Goal: Transaction & Acquisition: Purchase product/service

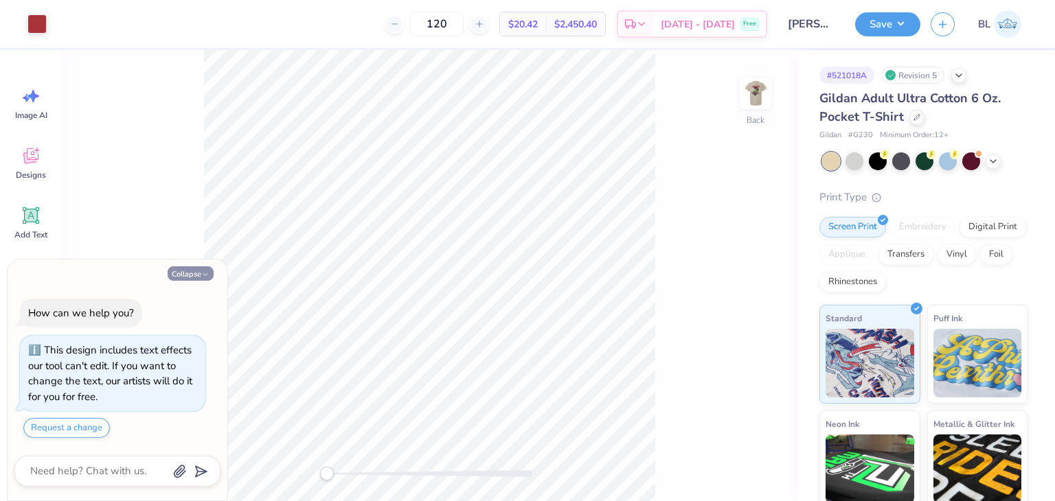
click at [198, 275] on button "Collapse" at bounding box center [191, 273] width 46 height 14
type textarea "x"
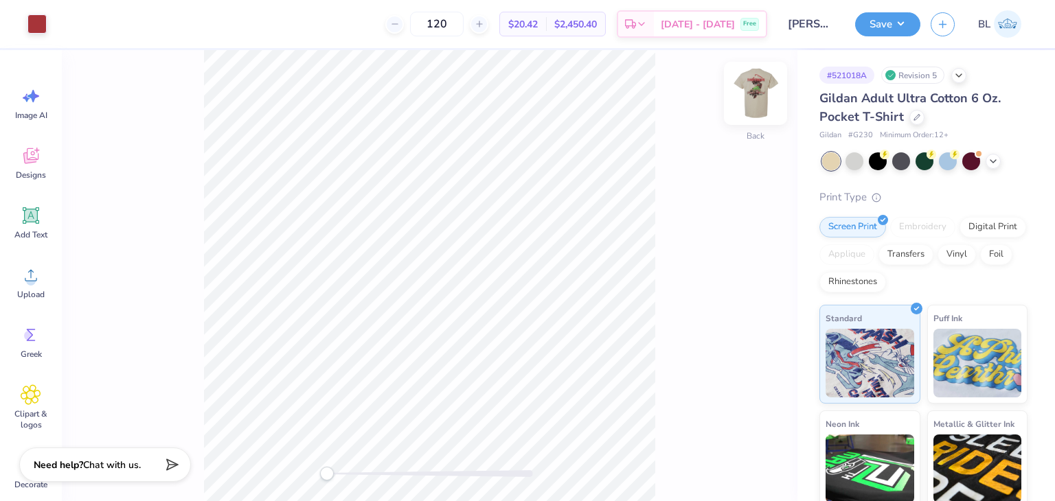
click at [761, 91] on img at bounding box center [755, 93] width 55 height 55
click at [742, 102] on img at bounding box center [755, 93] width 55 height 55
click at [464, 21] on input "120" at bounding box center [437, 24] width 54 height 25
type input "1"
type input "60"
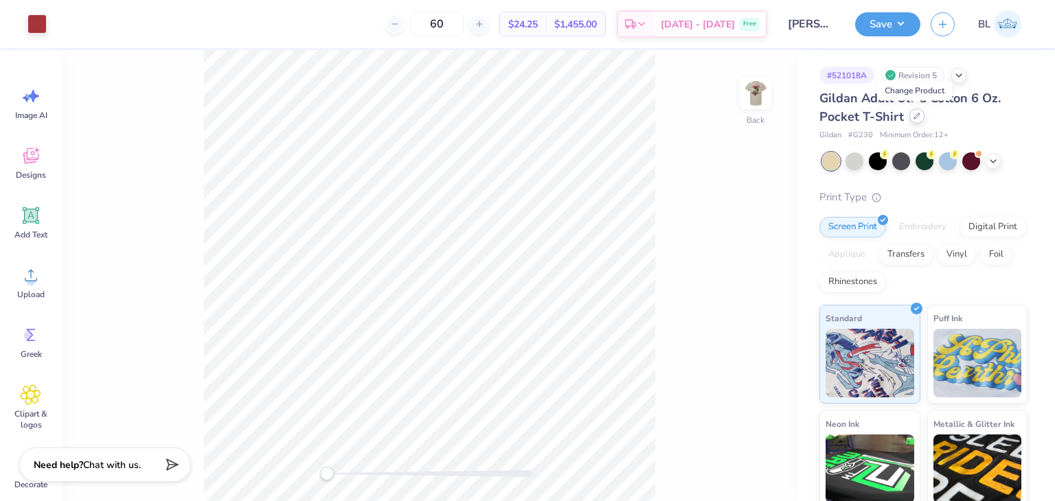
click at [912, 121] on div at bounding box center [916, 116] width 15 height 15
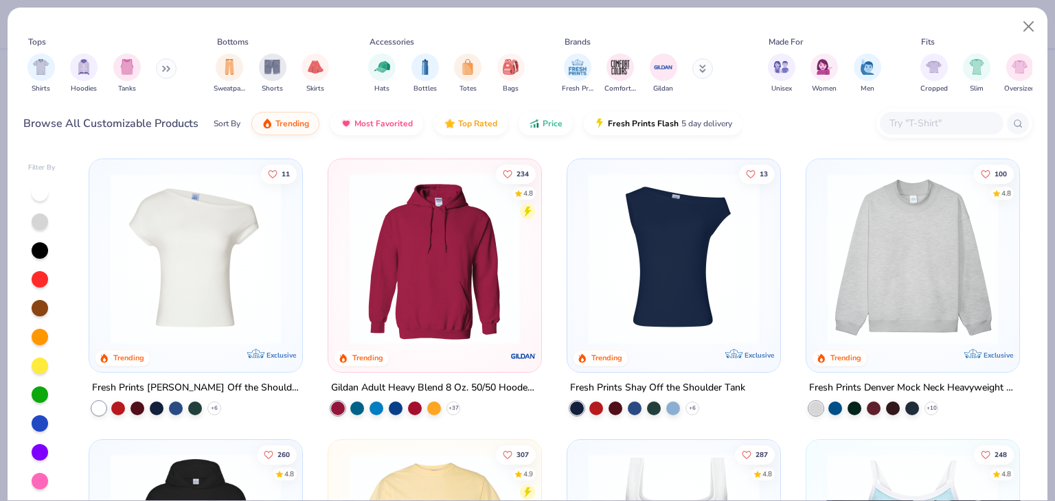
click at [921, 122] on input "text" at bounding box center [941, 123] width 106 height 16
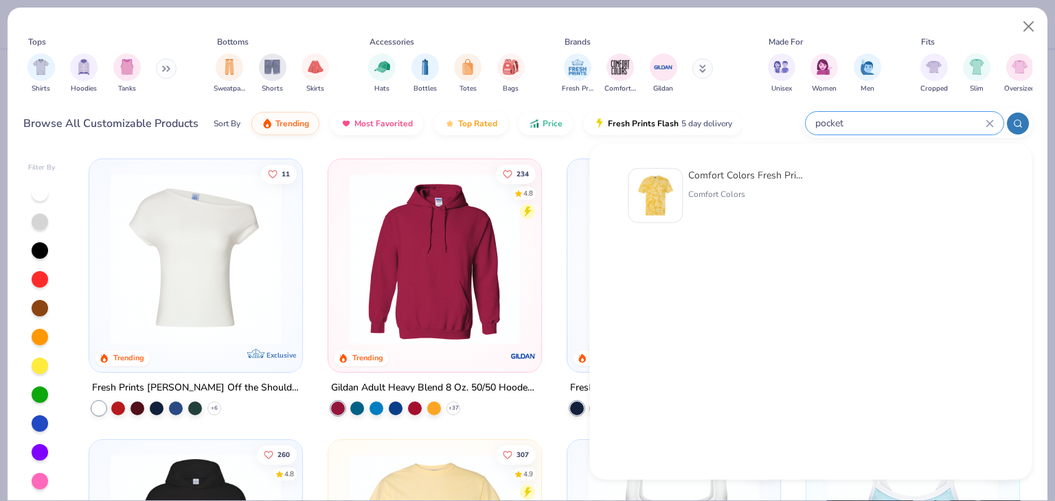
type input "pocket"
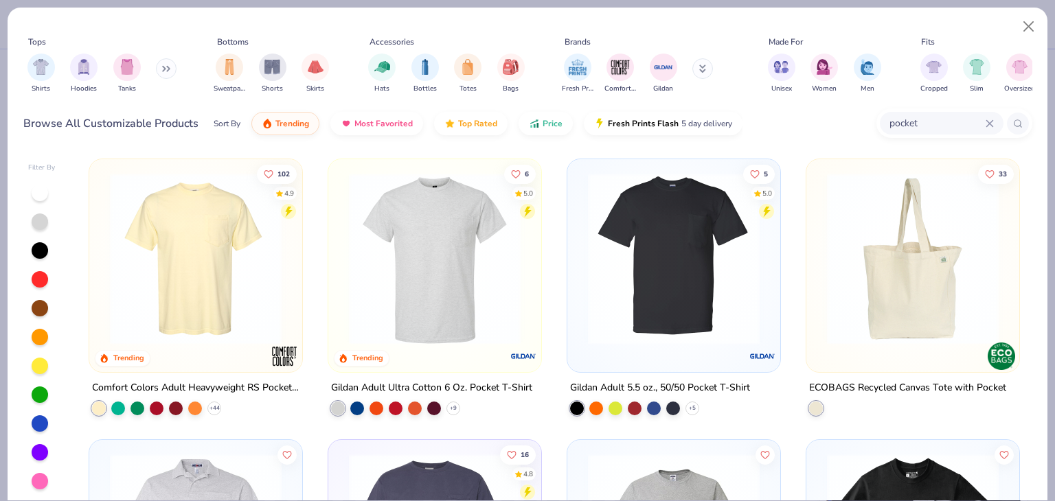
click at [201, 260] on img at bounding box center [195, 259] width 185 height 172
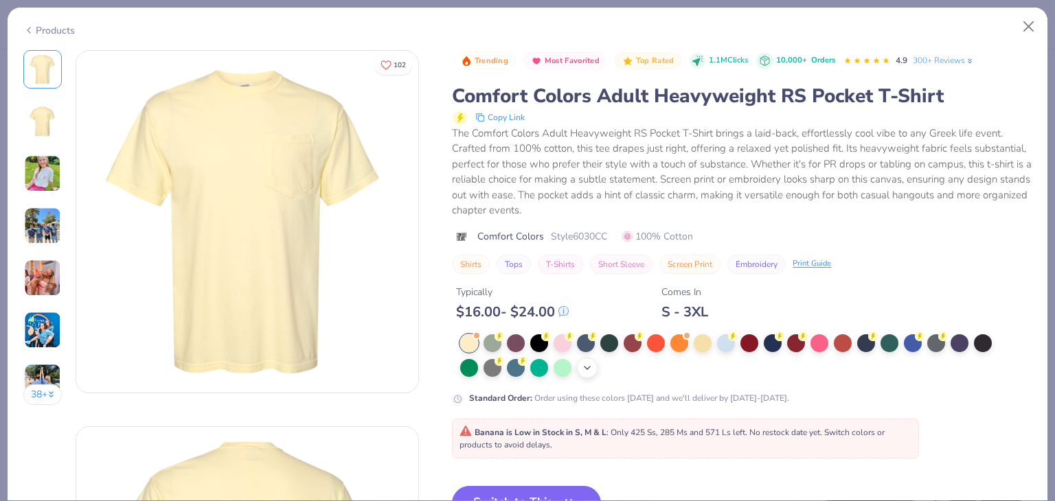
click at [589, 369] on icon at bounding box center [587, 368] width 11 height 11
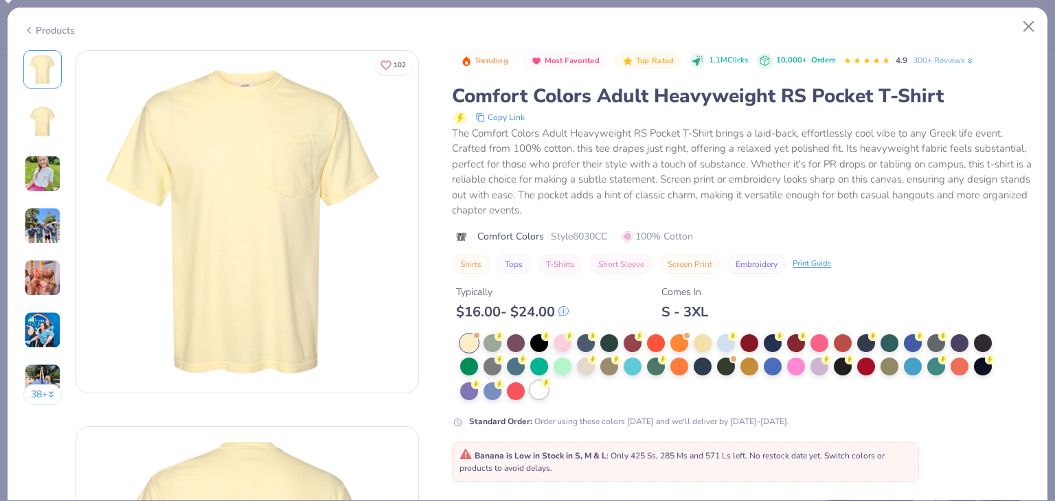
click at [542, 394] on div at bounding box center [539, 390] width 18 height 18
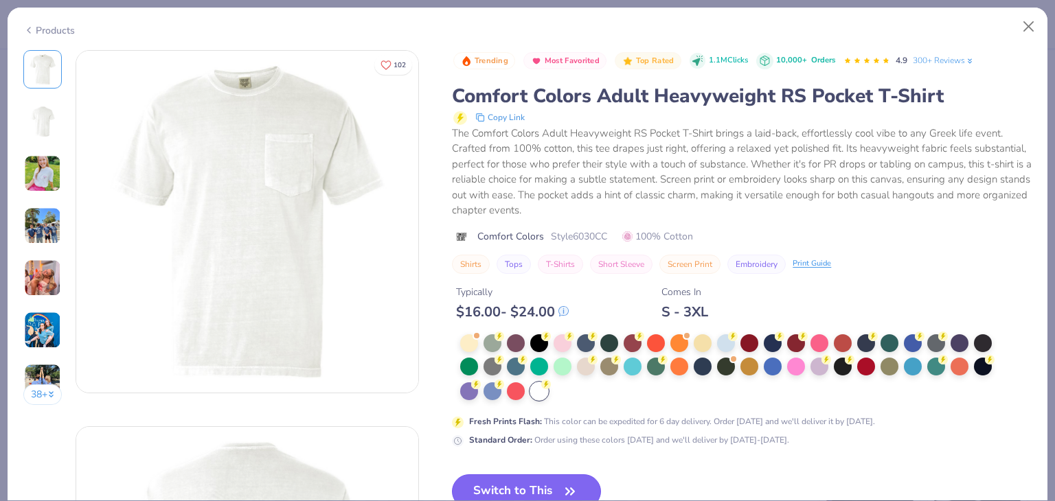
click at [519, 484] on button "Switch to This" at bounding box center [526, 492] width 149 height 34
click at [545, 482] on button "Switch to This" at bounding box center [526, 492] width 149 height 34
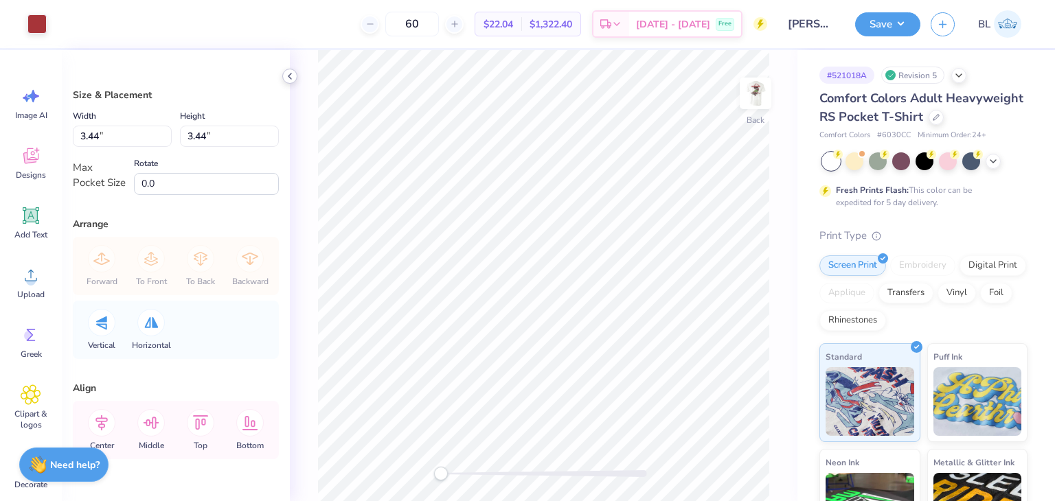
click at [292, 78] on icon at bounding box center [289, 76] width 11 height 11
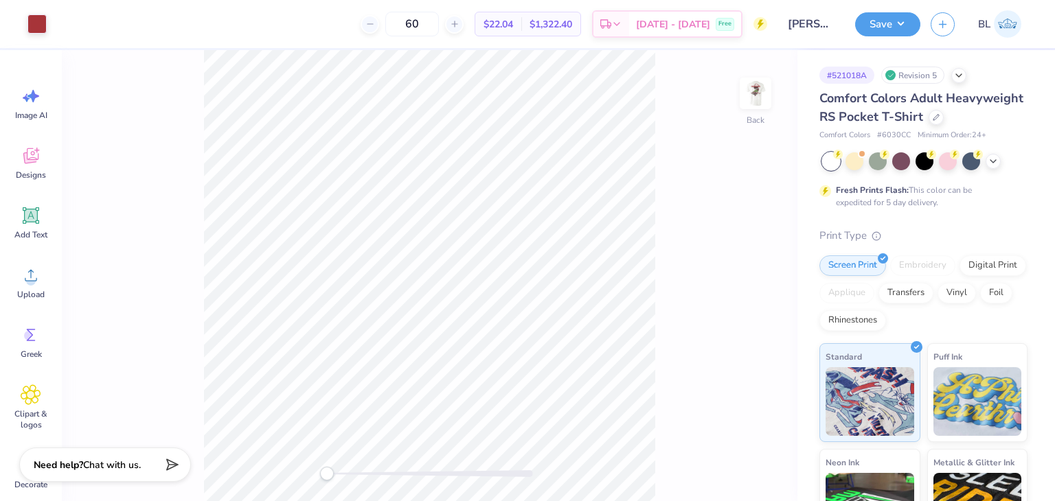
click at [14, 18] on div "Art colors" at bounding box center [23, 24] width 47 height 48
click at [36, 23] on div at bounding box center [36, 22] width 19 height 19
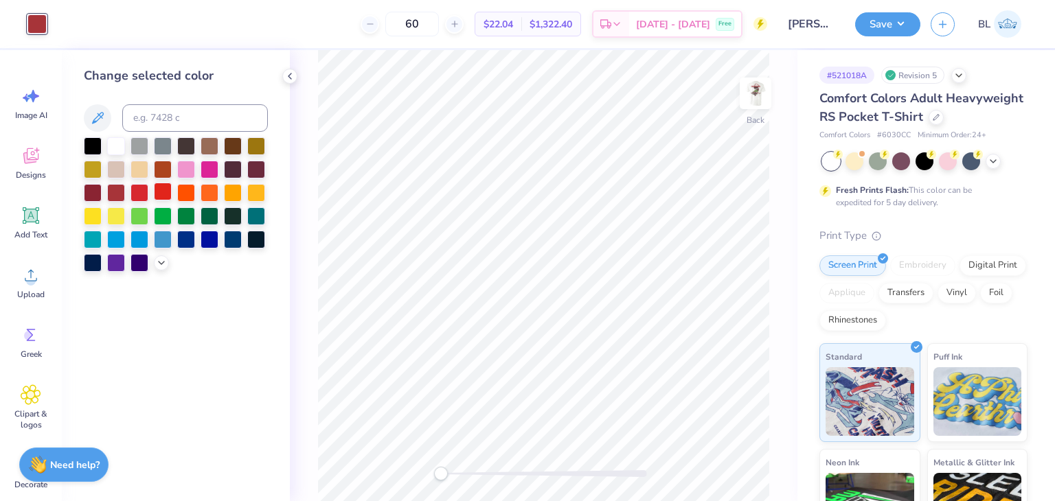
click at [161, 193] on div at bounding box center [163, 192] width 18 height 18
click at [148, 193] on div at bounding box center [139, 192] width 18 height 18
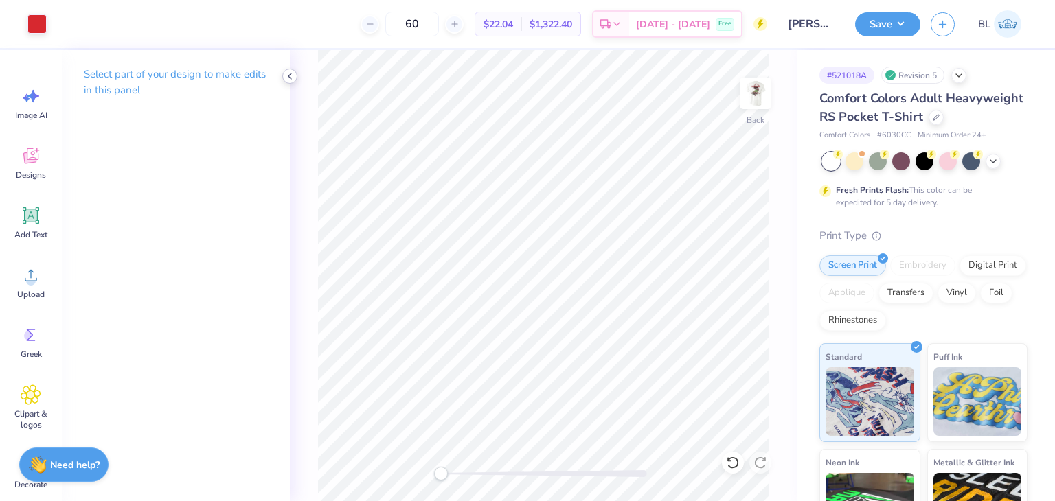
click at [291, 78] on icon at bounding box center [289, 76] width 11 height 11
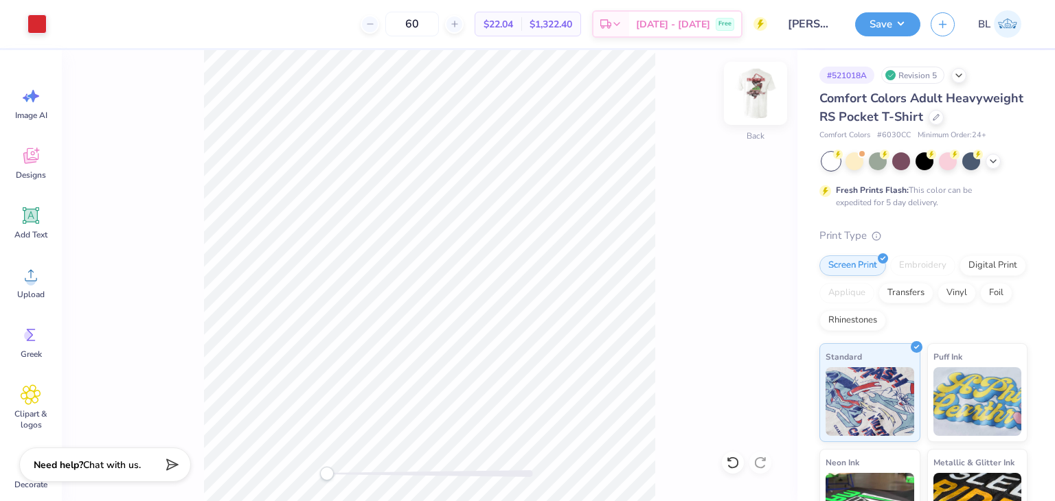
click at [753, 89] on img at bounding box center [755, 93] width 55 height 55
click at [854, 169] on div at bounding box center [854, 160] width 18 height 18
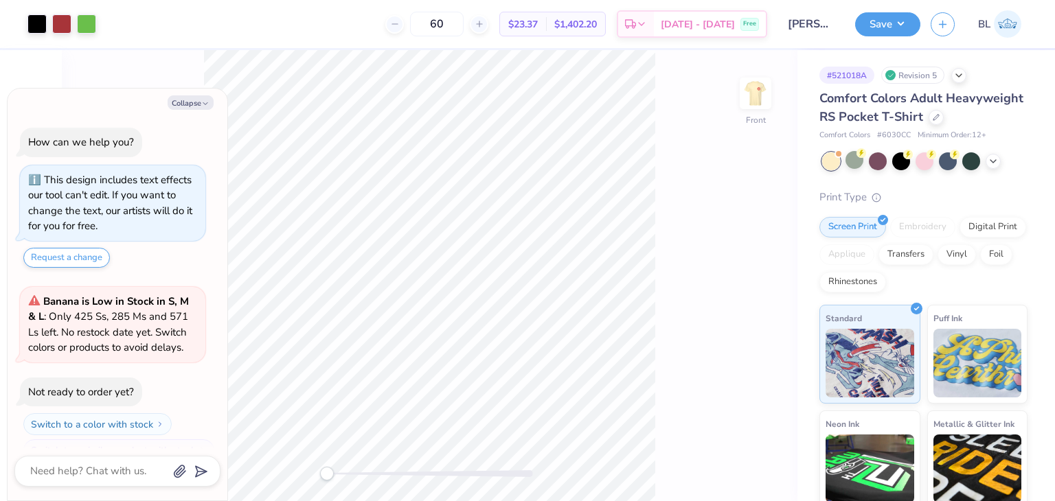
scroll to position [216, 0]
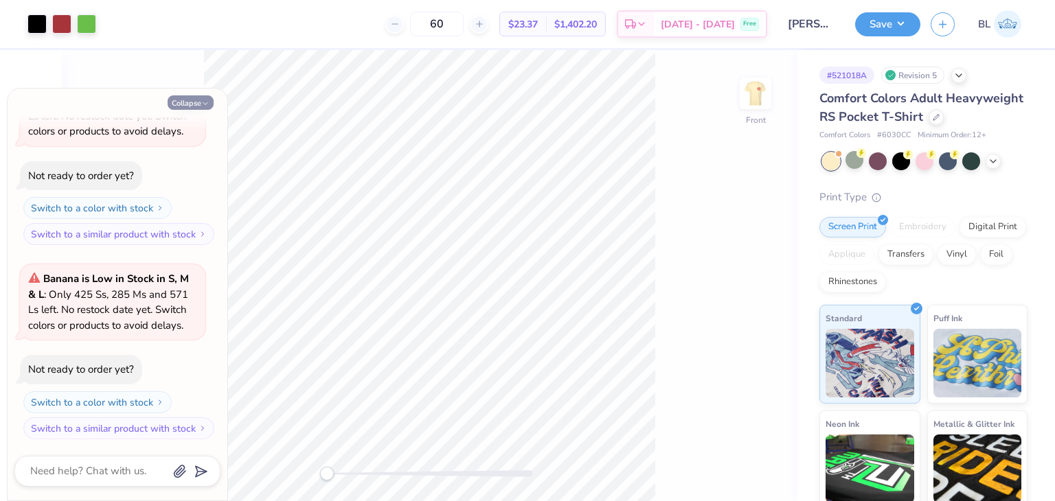
click at [183, 100] on button "Collapse" at bounding box center [191, 102] width 46 height 14
type textarea "x"
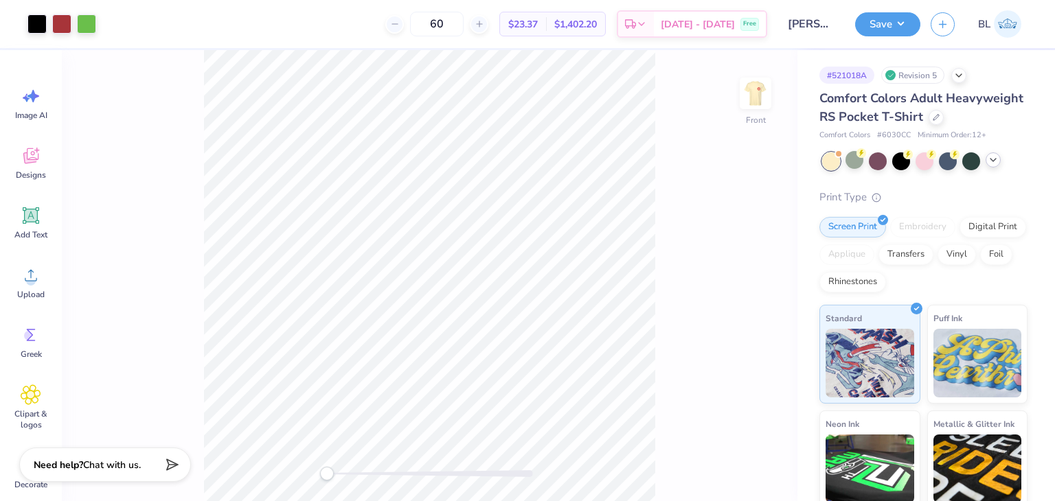
click at [993, 166] on icon at bounding box center [993, 160] width 11 height 11
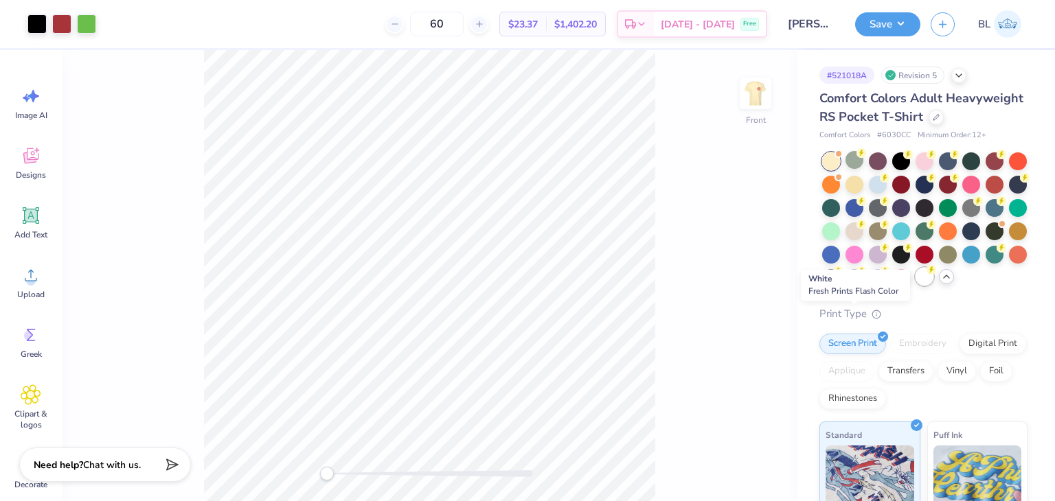
click at [915, 286] on div at bounding box center [924, 277] width 18 height 18
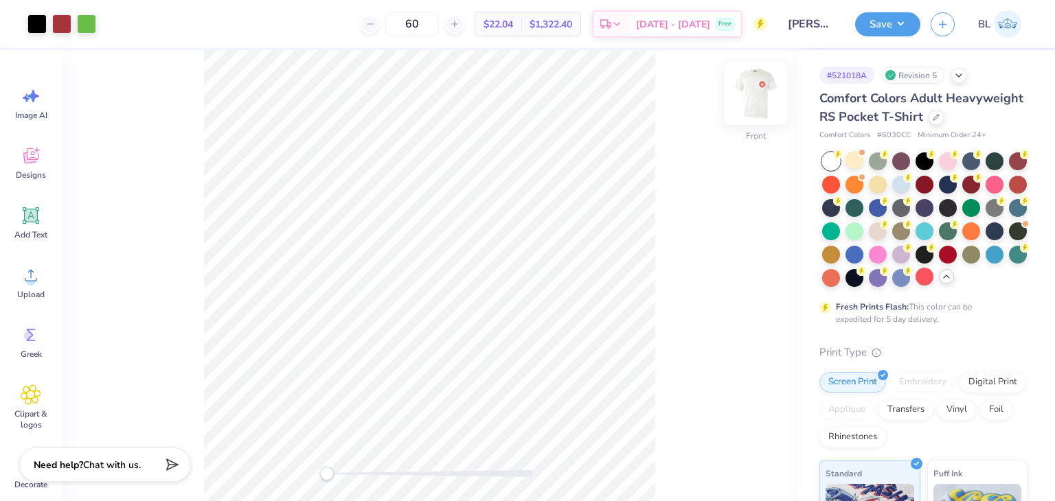
click at [761, 102] on img at bounding box center [755, 93] width 55 height 55
click at [38, 21] on div at bounding box center [36, 22] width 19 height 19
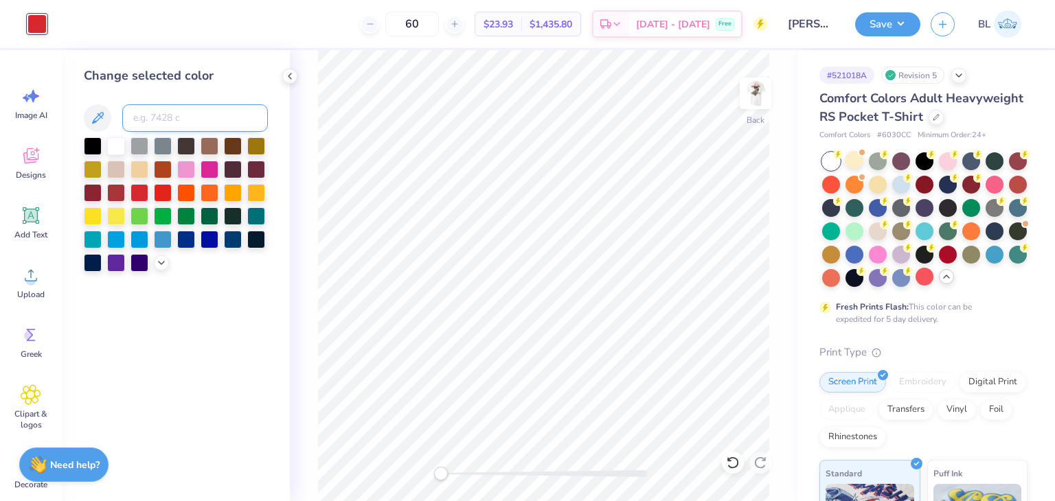
click at [135, 112] on input at bounding box center [195, 117] width 146 height 27
type input "red"
click at [156, 259] on icon at bounding box center [161, 261] width 11 height 11
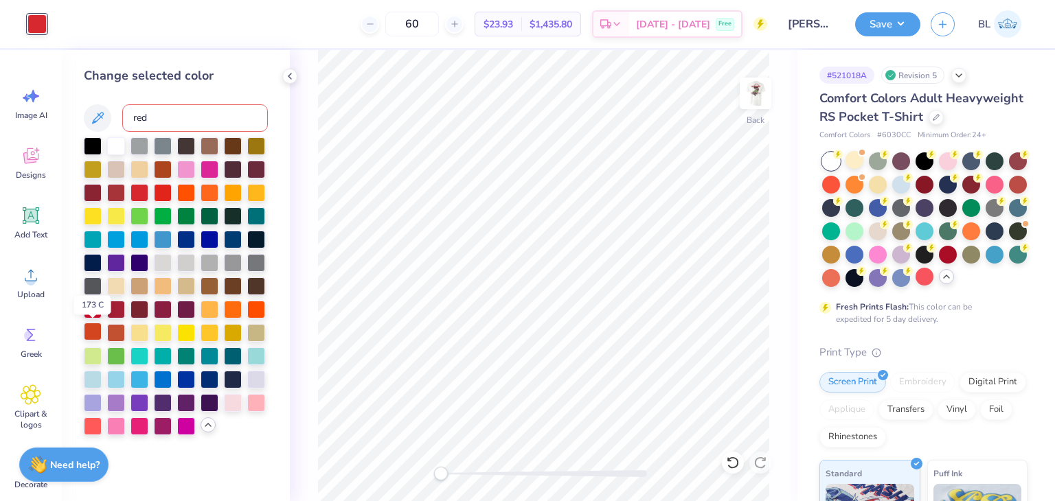
click at [91, 330] on div at bounding box center [93, 332] width 18 height 18
click at [288, 80] on icon at bounding box center [289, 76] width 11 height 11
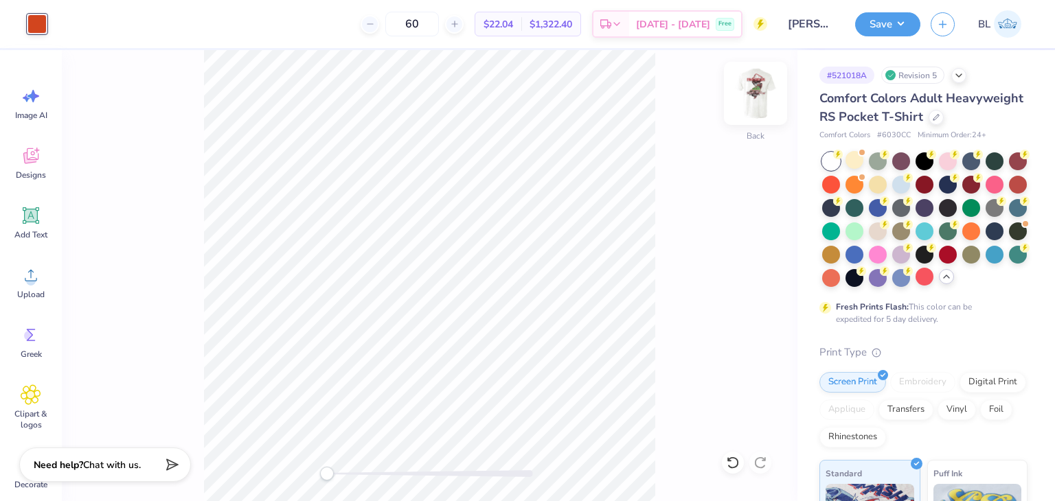
click at [751, 88] on img at bounding box center [755, 93] width 55 height 55
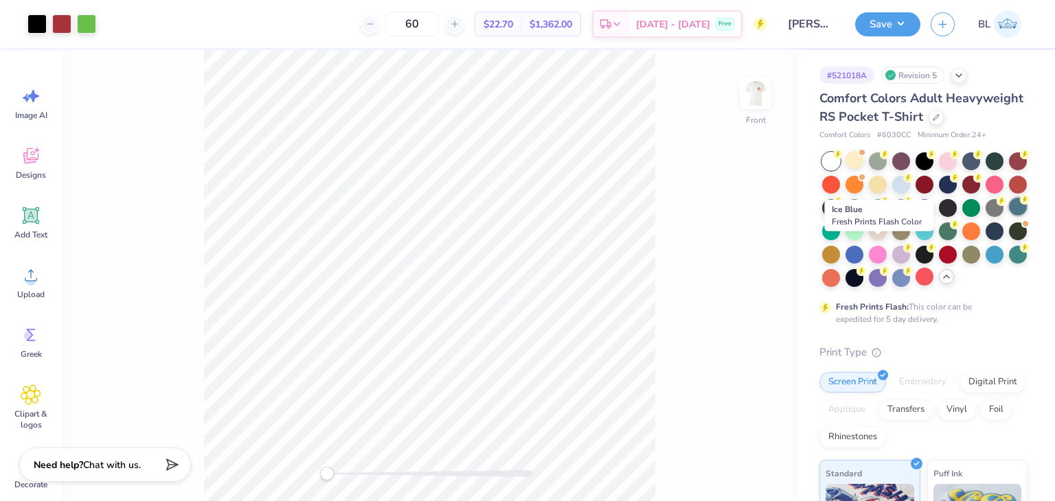
click at [1009, 216] on div at bounding box center [1018, 207] width 18 height 18
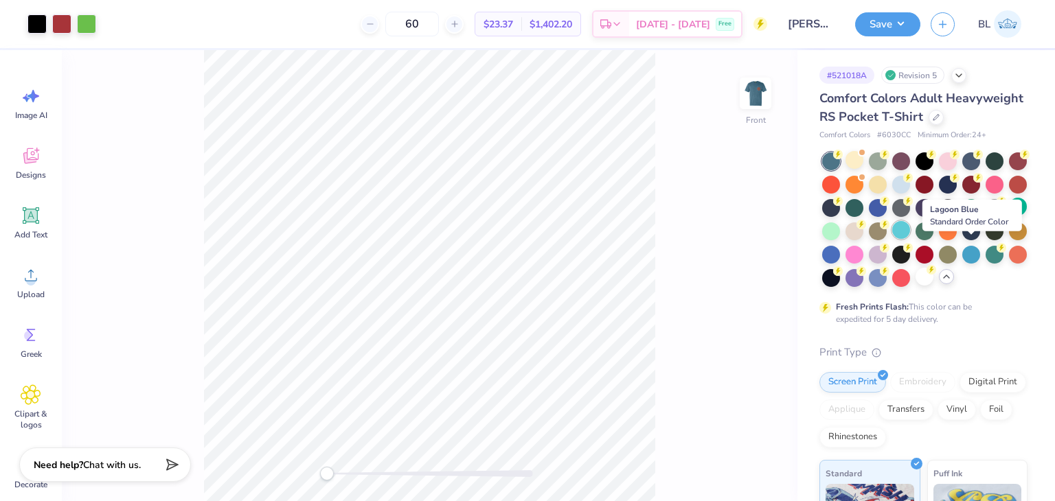
click at [910, 239] on div at bounding box center [901, 230] width 18 height 18
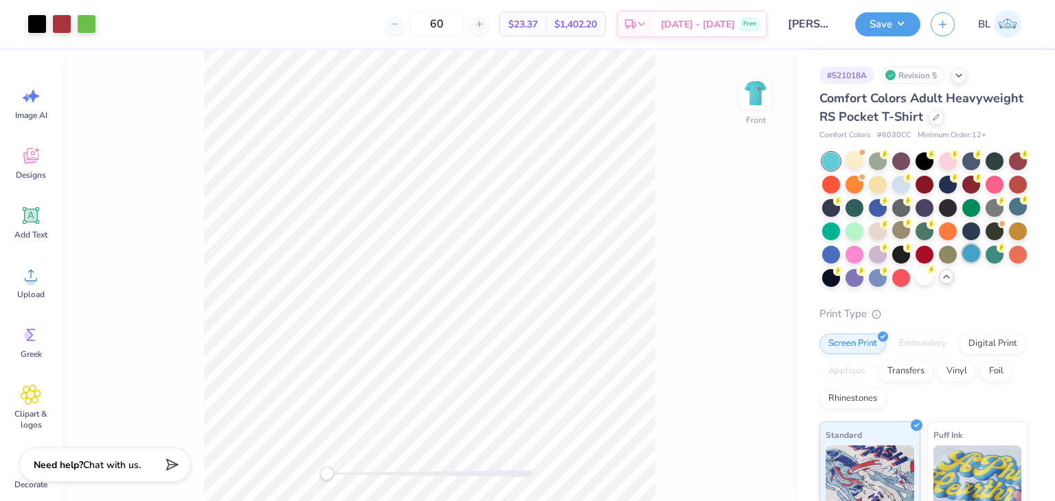
click at [962, 262] on div at bounding box center [971, 253] width 18 height 18
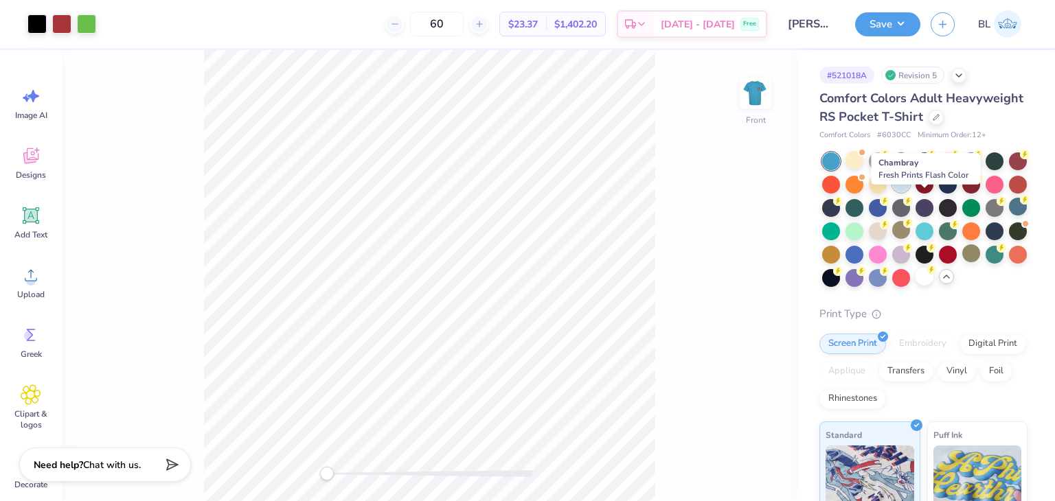
click at [910, 192] on div at bounding box center [901, 183] width 18 height 18
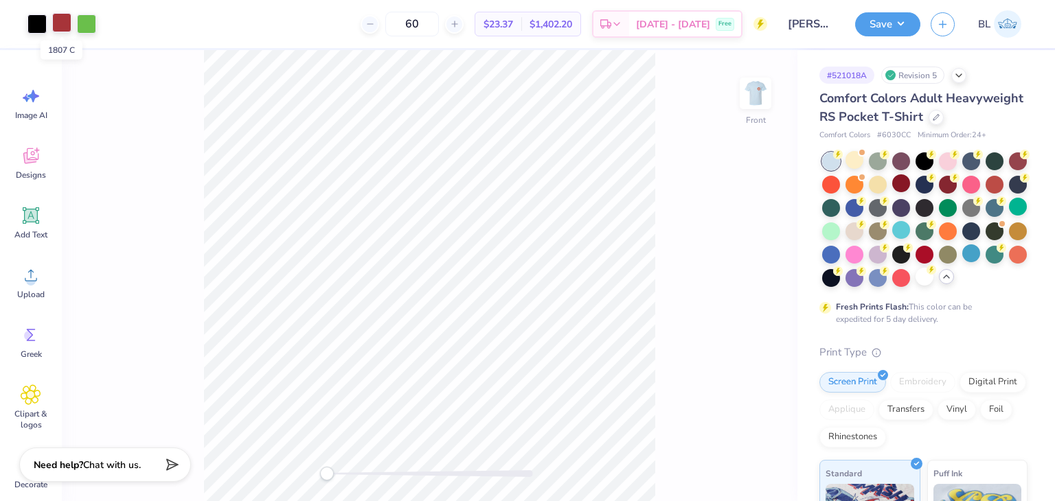
click at [60, 20] on div at bounding box center [61, 22] width 19 height 19
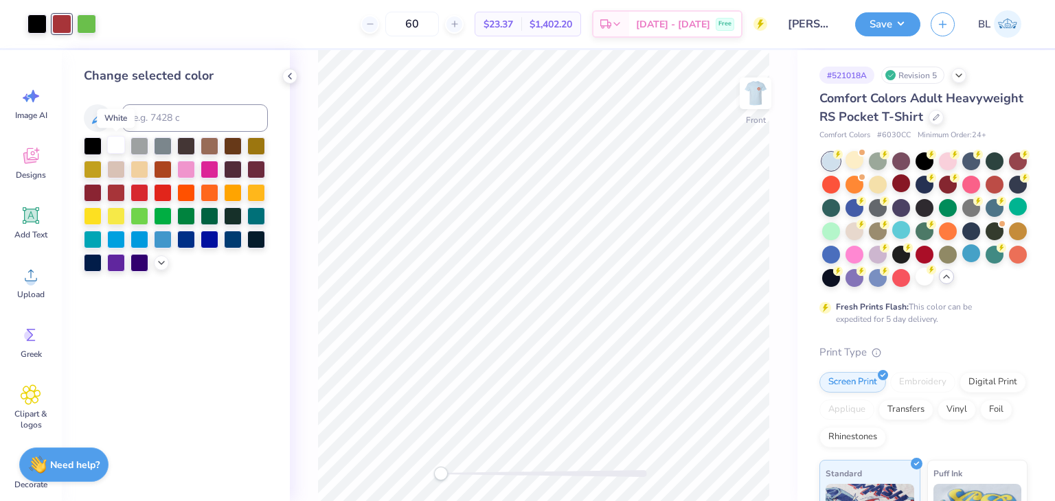
click at [118, 150] on div at bounding box center [116, 145] width 18 height 18
click at [102, 212] on div at bounding box center [93, 215] width 18 height 18
click at [184, 190] on div at bounding box center [186, 192] width 18 height 18
click at [169, 188] on div at bounding box center [163, 192] width 18 height 18
click at [139, 189] on div at bounding box center [139, 192] width 18 height 18
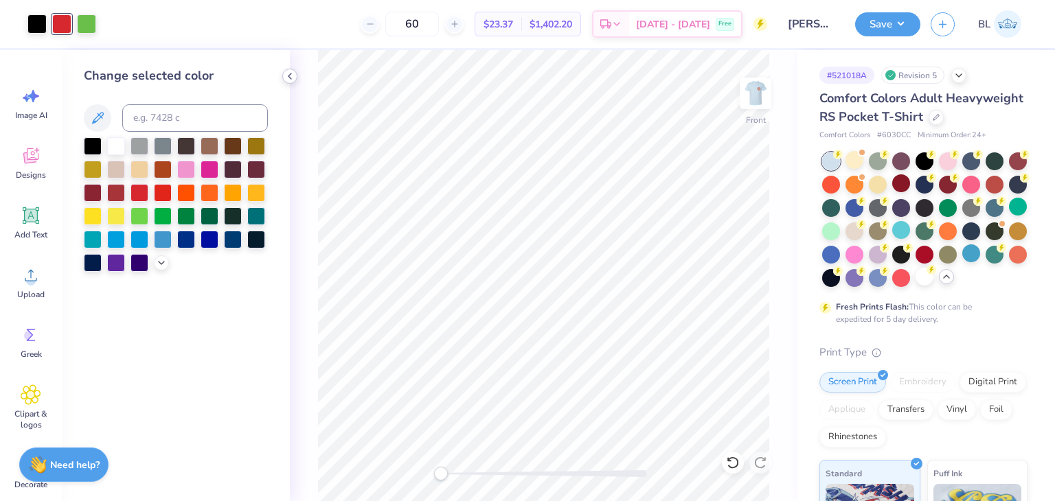
click at [291, 76] on icon at bounding box center [289, 76] width 11 height 11
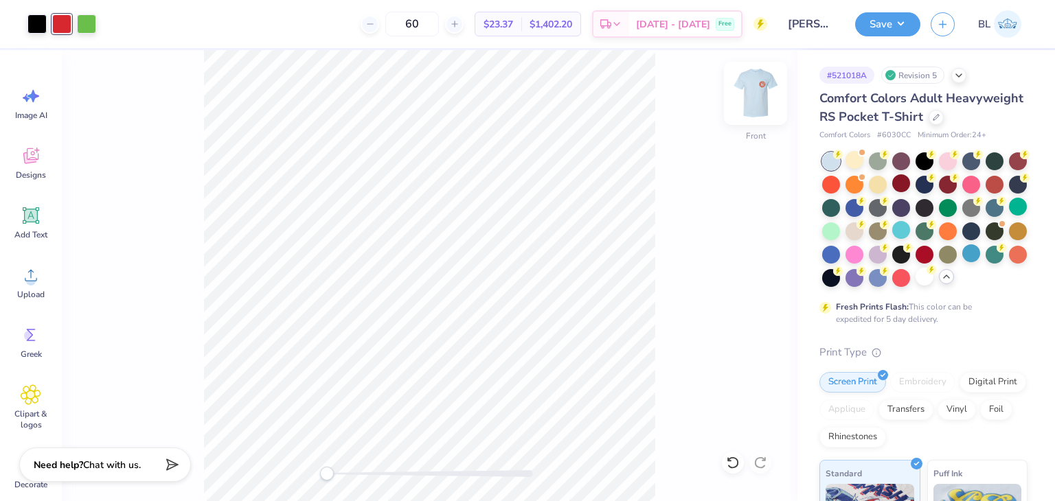
click at [754, 100] on img at bounding box center [755, 93] width 55 height 55
click at [753, 100] on img at bounding box center [755, 93] width 55 height 55
click at [769, 106] on img at bounding box center [755, 93] width 55 height 55
click at [30, 19] on div at bounding box center [36, 22] width 19 height 19
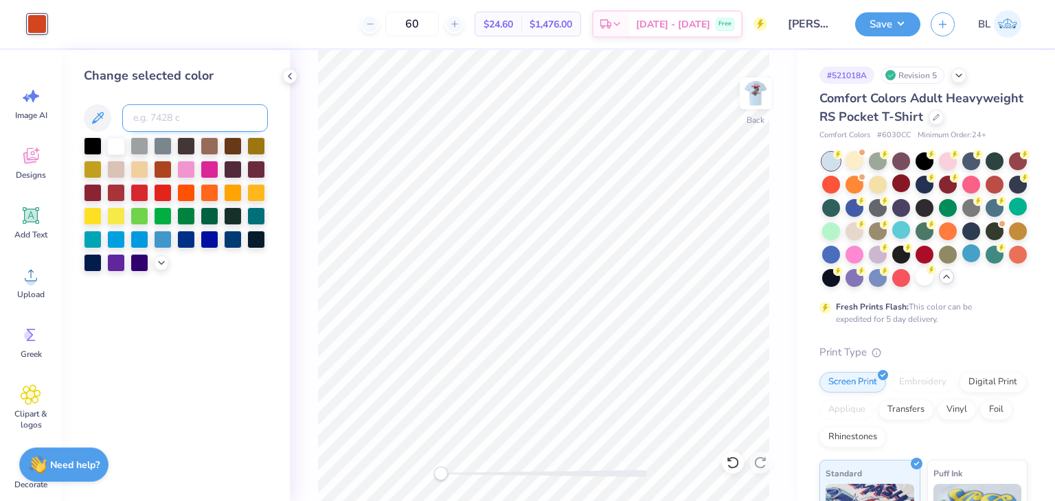
click at [158, 126] on input at bounding box center [195, 117] width 146 height 27
type input "1795"
click at [291, 80] on icon at bounding box center [289, 76] width 11 height 11
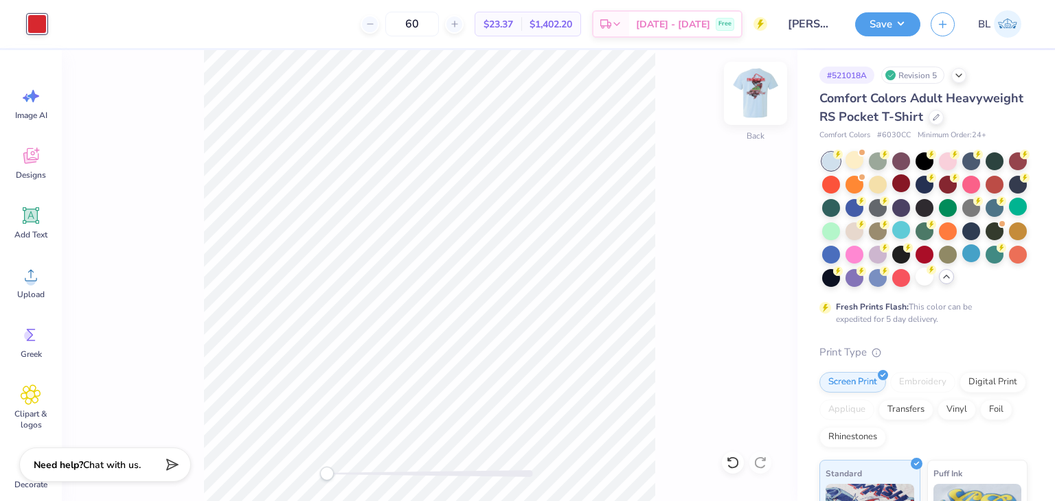
click at [750, 92] on img at bounding box center [755, 93] width 55 height 55
click at [744, 100] on img at bounding box center [755, 93] width 55 height 55
click at [744, 105] on img at bounding box center [755, 93] width 55 height 55
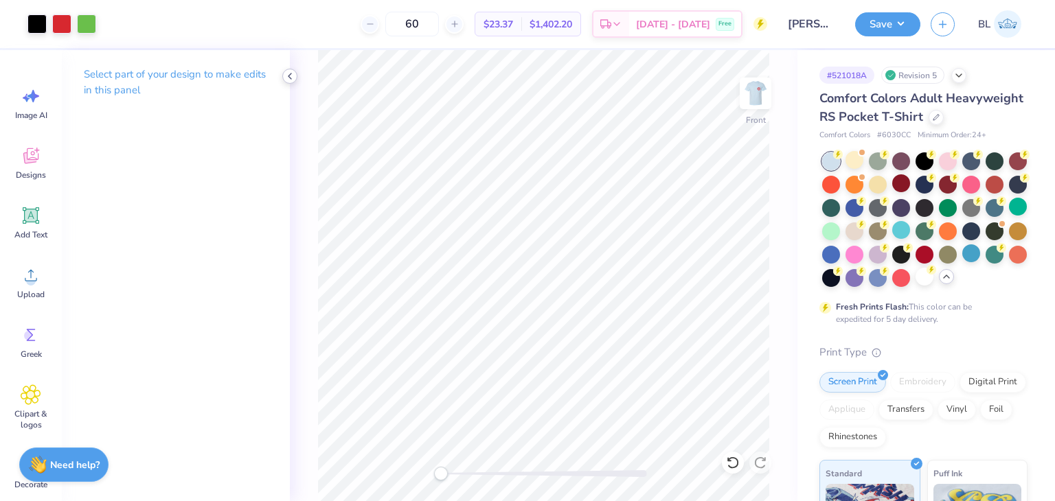
click at [290, 69] on div at bounding box center [289, 76] width 15 height 15
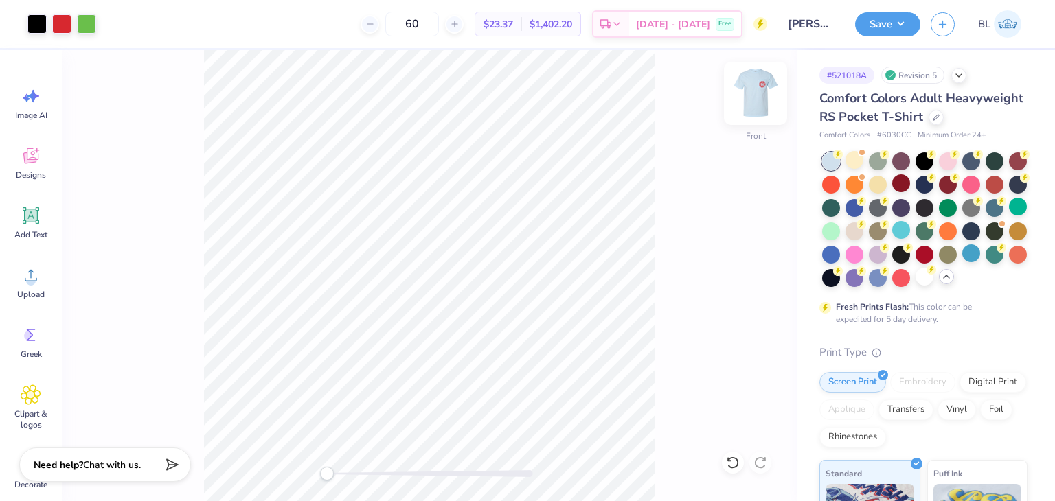
click at [764, 86] on img at bounding box center [755, 93] width 55 height 55
click at [764, 86] on img at bounding box center [755, 93] width 27 height 27
click at [747, 85] on img at bounding box center [755, 93] width 55 height 55
